Goal: Information Seeking & Learning: Learn about a topic

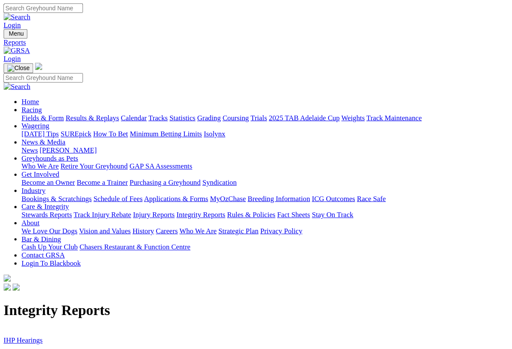
scroll to position [5, 0]
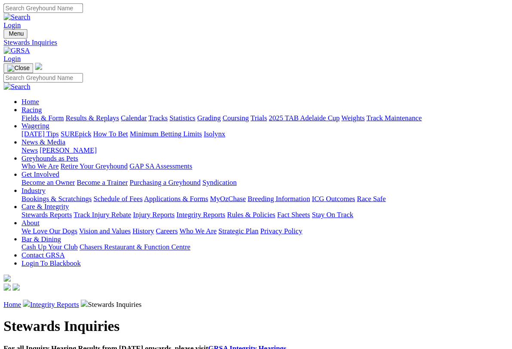
scroll to position [1, 0]
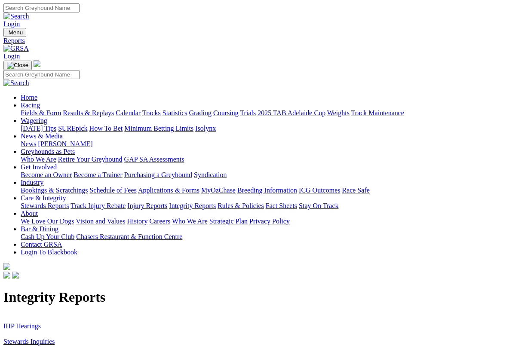
scroll to position [1, 0]
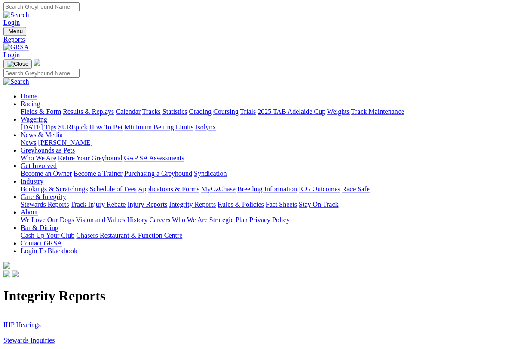
click at [30, 321] on link "IHP Hearings" at bounding box center [21, 324] width 37 height 7
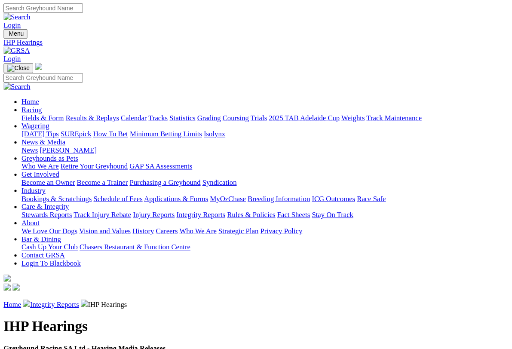
scroll to position [1, 0]
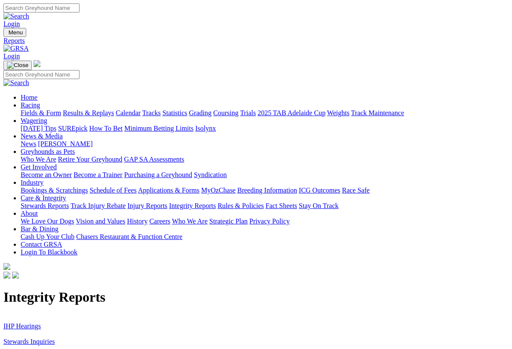
scroll to position [1, 0]
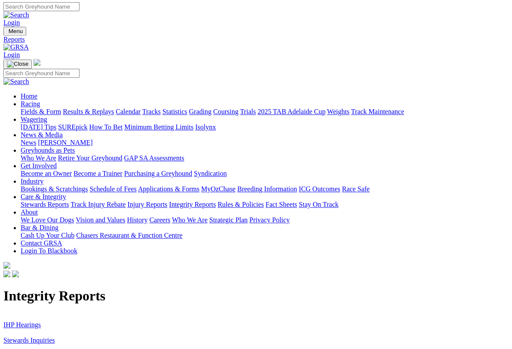
click at [63, 131] on link "News & Media" at bounding box center [42, 134] width 42 height 7
click at [36, 139] on link "News" at bounding box center [28, 142] width 15 height 7
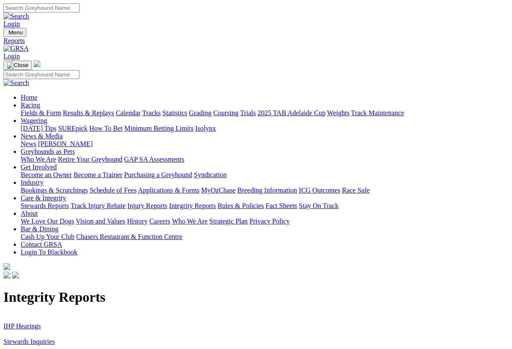
scroll to position [1, 0]
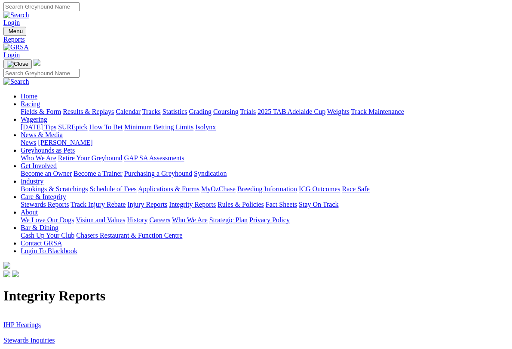
click at [40, 100] on link "Racing" at bounding box center [30, 103] width 19 height 7
click at [43, 108] on link "Fields & Form" at bounding box center [41, 111] width 40 height 7
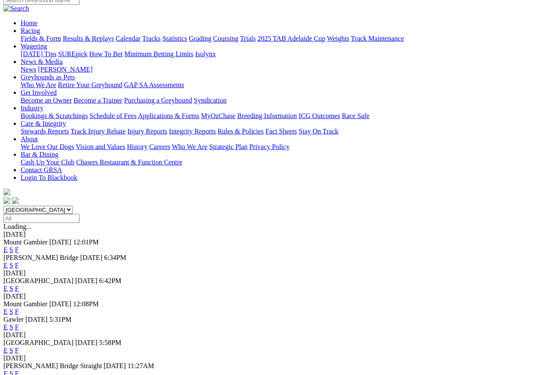
scroll to position [79, 0]
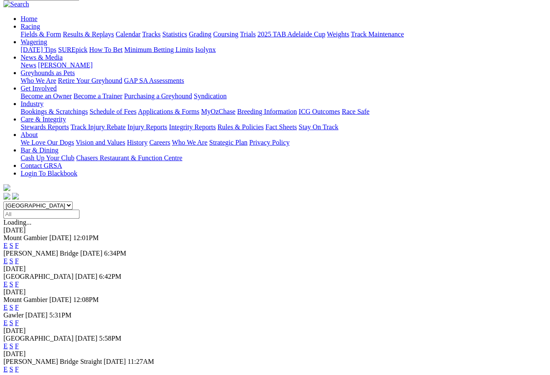
click at [19, 334] on link "F" at bounding box center [17, 346] width 4 height 7
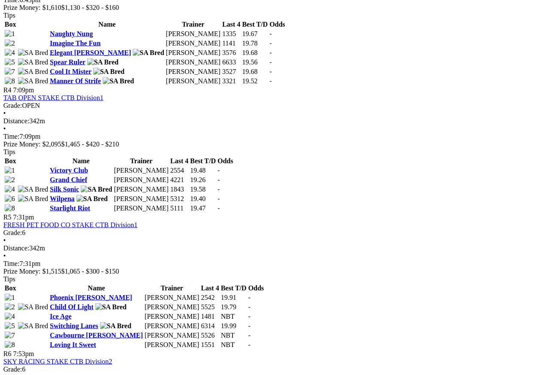
scroll to position [784, 6]
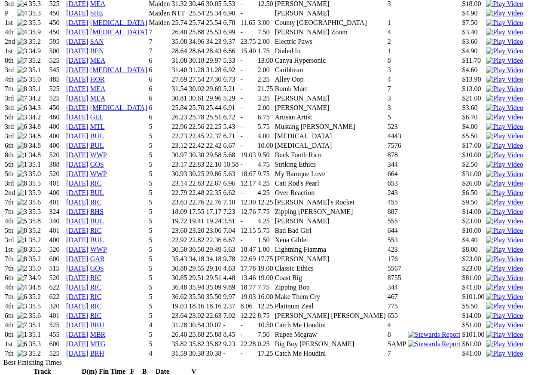
scroll to position [656, 0]
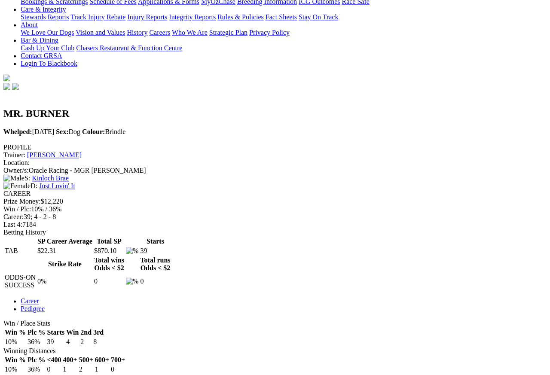
scroll to position [171, 0]
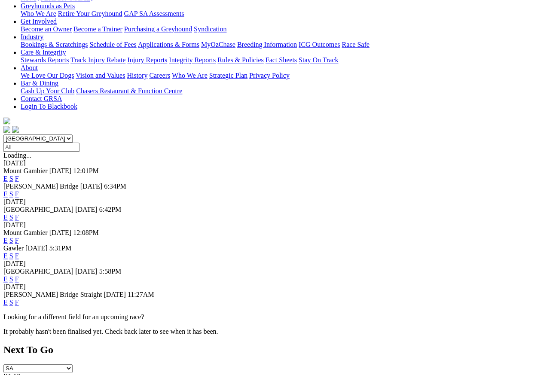
scroll to position [146, 0]
click at [19, 299] on link "F" at bounding box center [17, 302] width 4 height 7
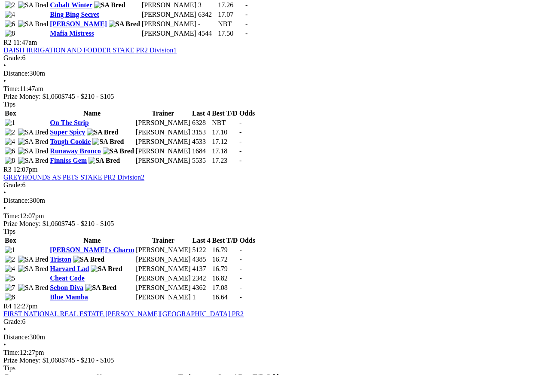
scroll to position [528, 0]
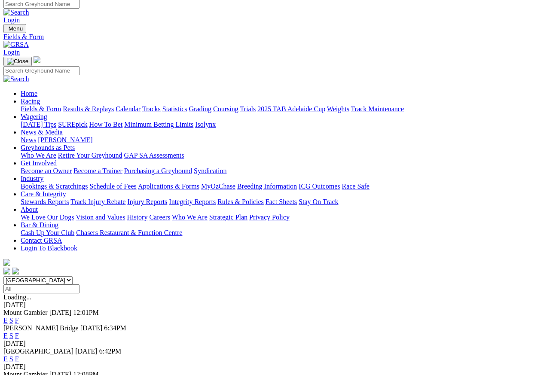
scroll to position [4, 0]
click at [19, 332] on link "F" at bounding box center [17, 335] width 4 height 7
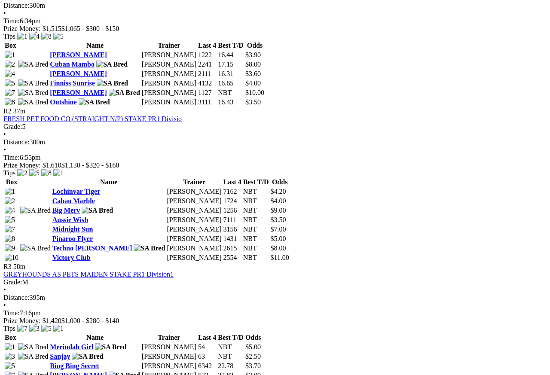
scroll to position [474, 0]
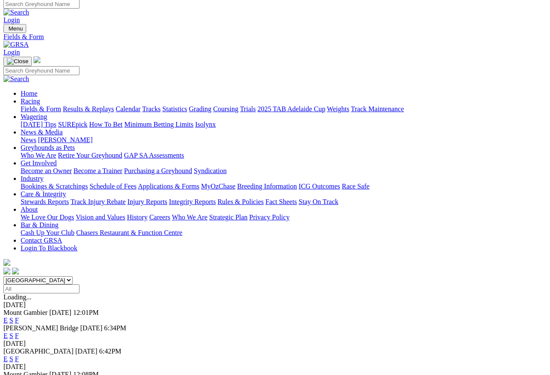
scroll to position [4, 0]
click at [109, 105] on link "Results & Replays" at bounding box center [88, 108] width 51 height 7
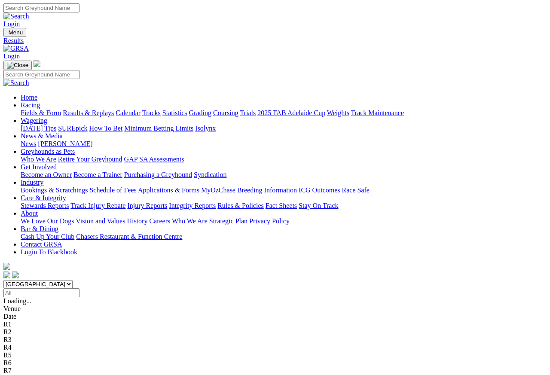
scroll to position [8, 0]
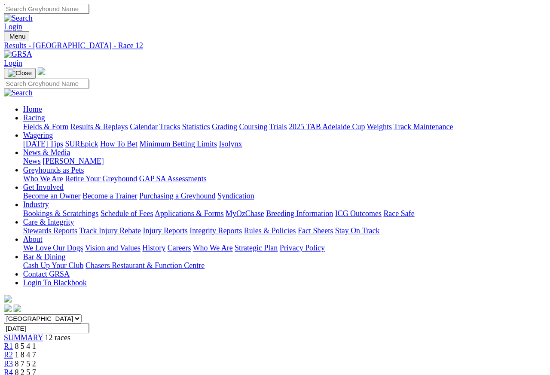
scroll to position [4, 0]
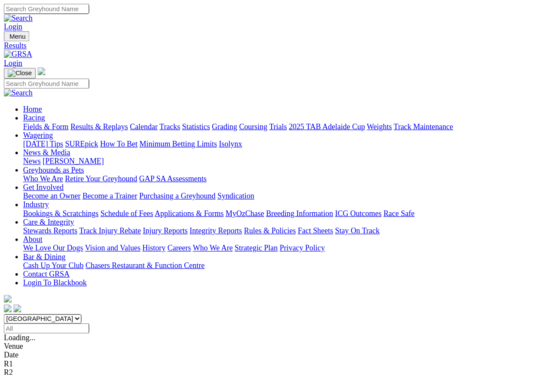
scroll to position [8, 0]
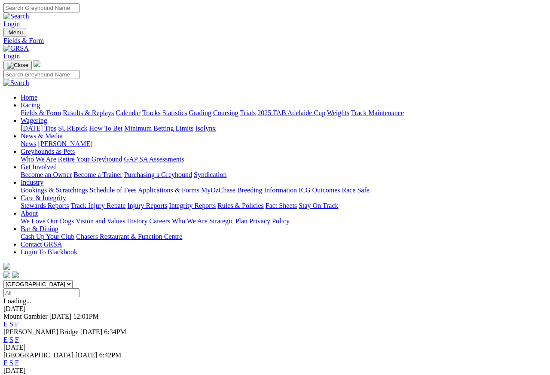
scroll to position [4, 0]
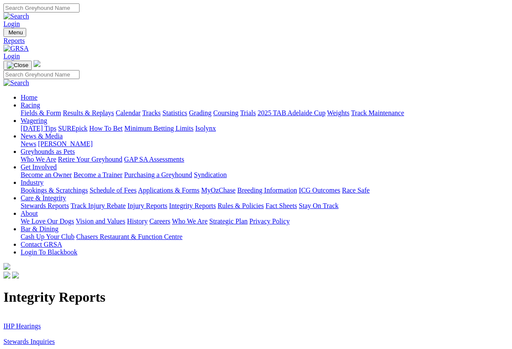
scroll to position [1, 0]
